Goal: Find specific page/section: Find specific page/section

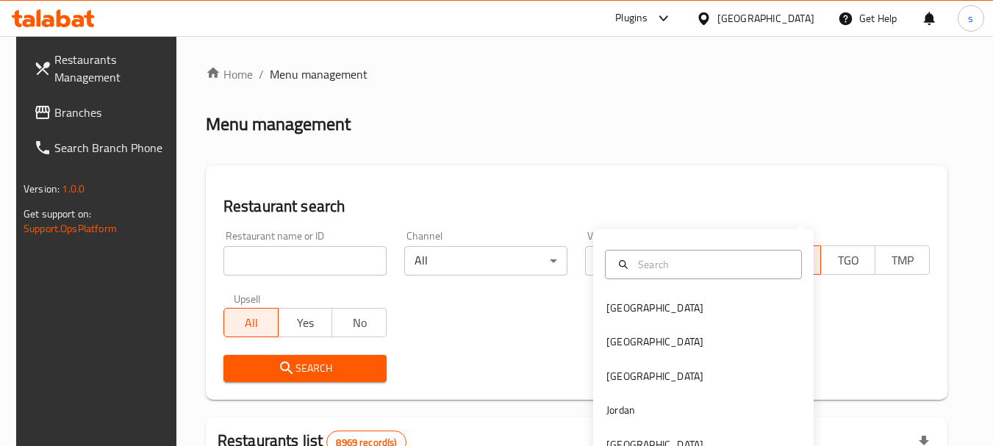
scroll to position [191, 0]
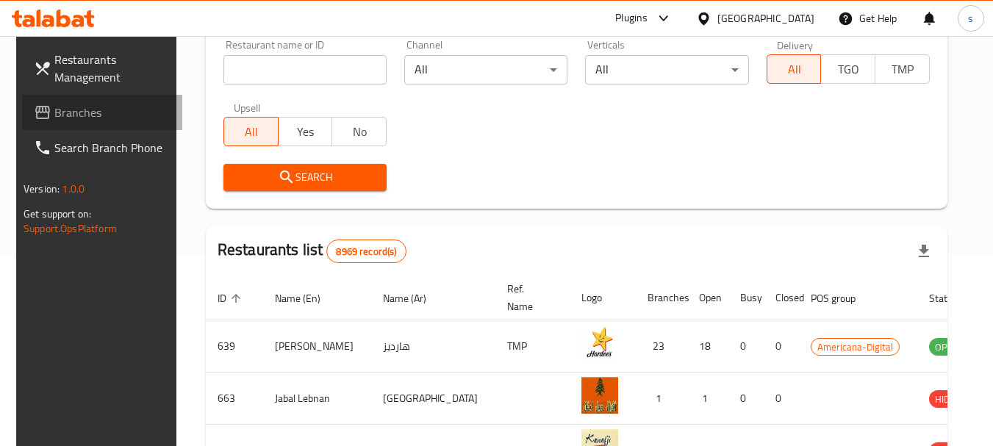
click at [100, 113] on span "Branches" at bounding box center [112, 113] width 116 height 18
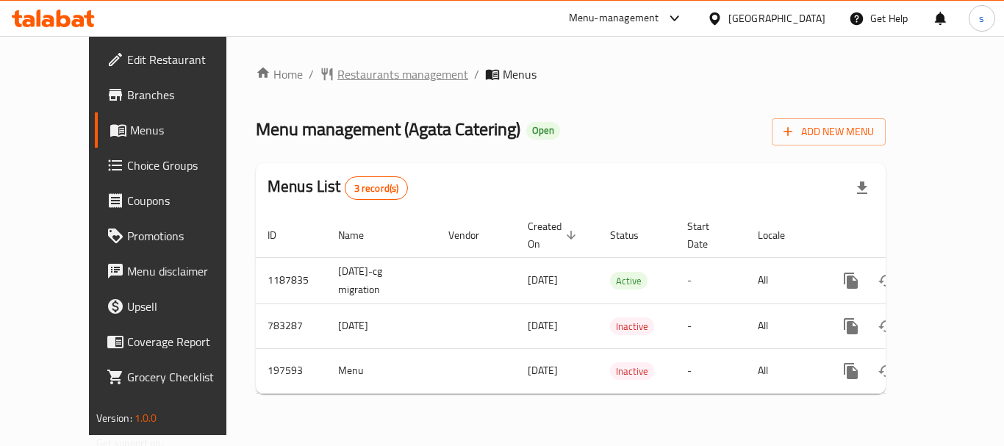
click at [337, 77] on span "Restaurants management" at bounding box center [402, 74] width 131 height 18
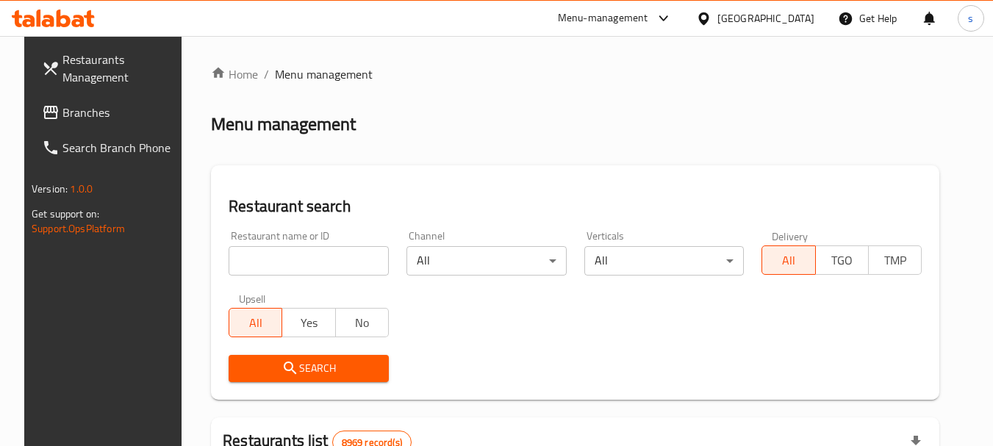
click at [330, 251] on input "search" at bounding box center [309, 260] width 160 height 29
paste input "621918"
type input "621918"
click at [259, 356] on button "Search" at bounding box center [309, 368] width 160 height 27
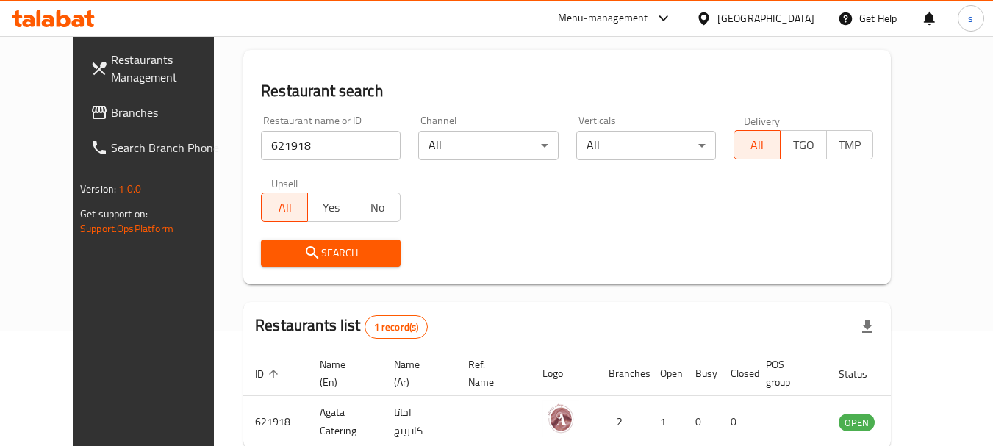
scroll to position [191, 0]
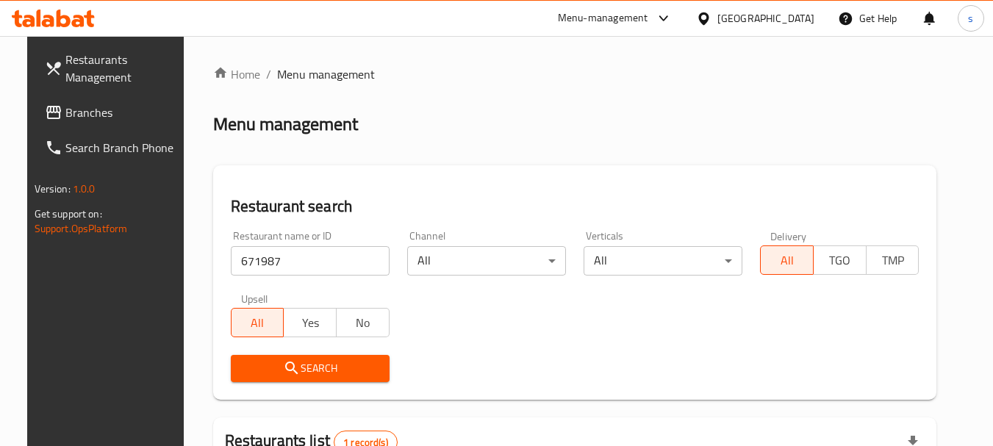
scroll to position [172, 0]
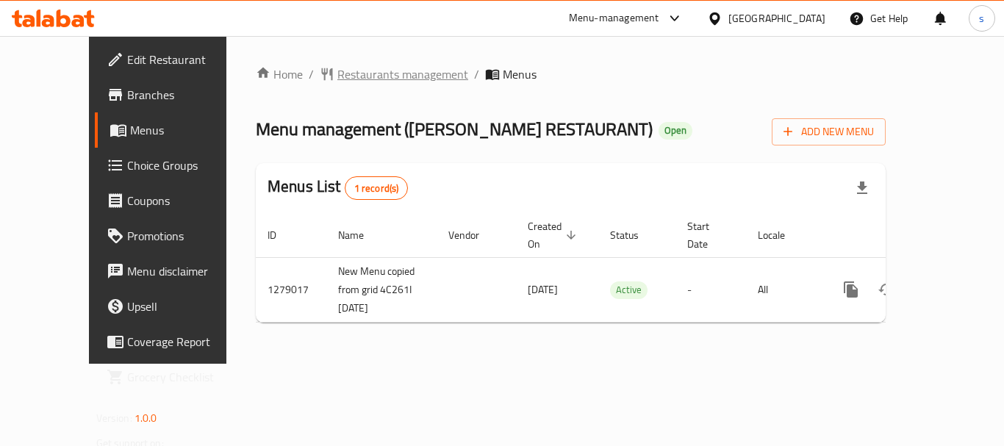
click at [337, 69] on span "Restaurants management" at bounding box center [402, 74] width 131 height 18
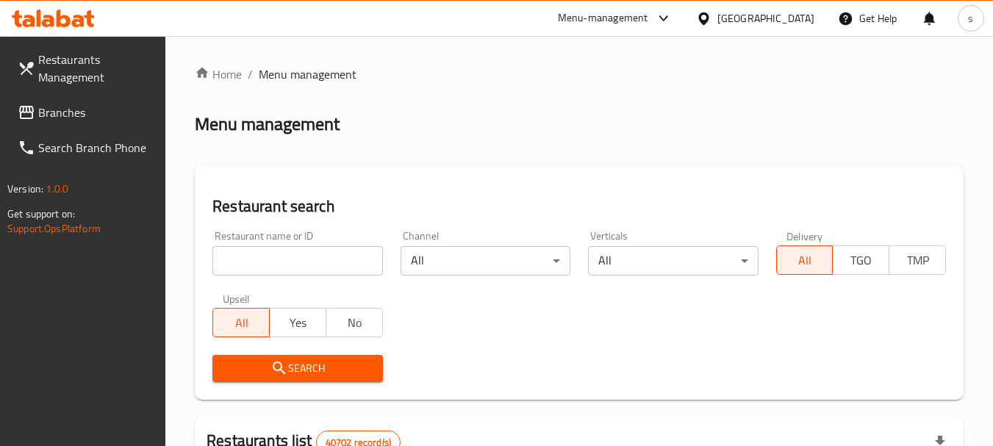
click at [227, 271] on input "search" at bounding box center [297, 260] width 170 height 29
paste input "693113"
type input "693113"
click at [254, 359] on span "Search" at bounding box center [297, 368] width 146 height 18
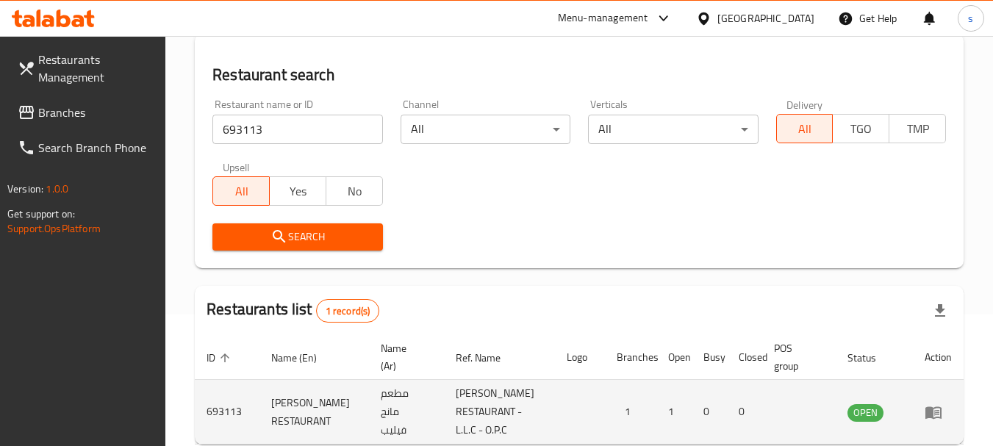
scroll to position [209, 0]
